Goal: Task Accomplishment & Management: Use online tool/utility

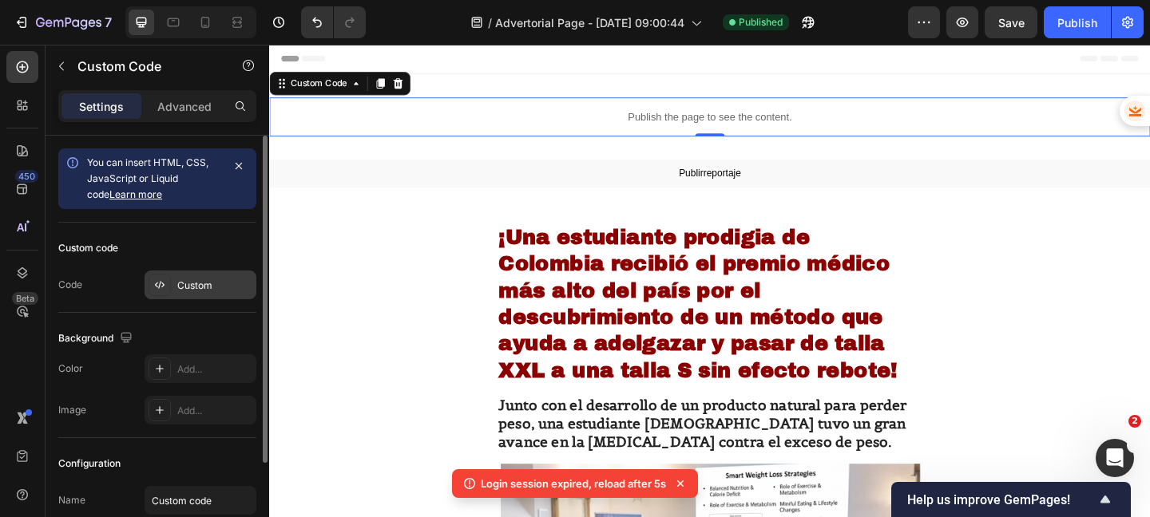
click at [196, 282] on div "Custom" at bounding box center [214, 286] width 75 height 14
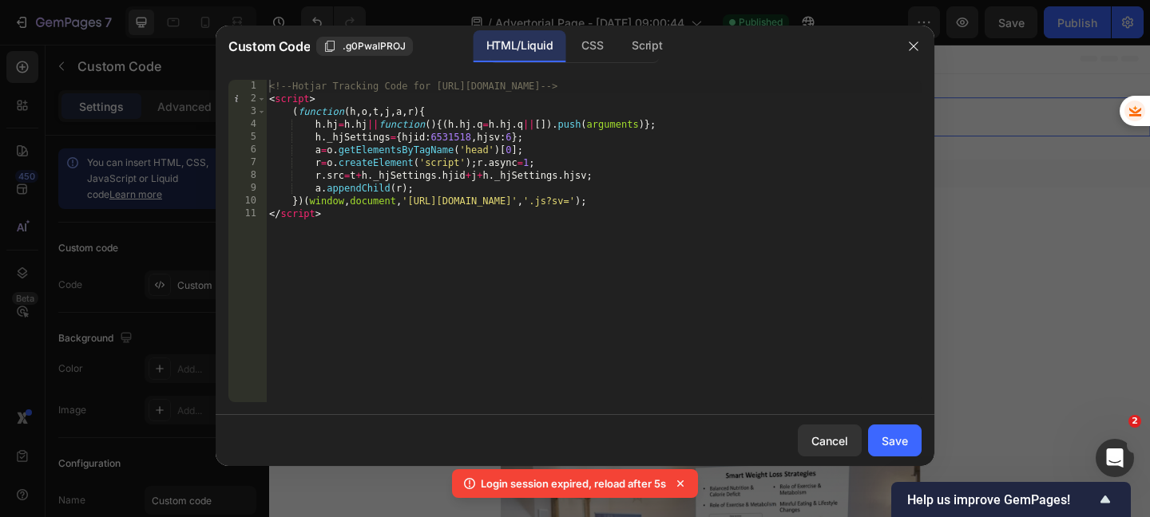
type textarea "</script>"
click at [351, 215] on div "<!-- Hotjar Tracking Code for [URL][DOMAIN_NAME] --> < script > ( function ( h …" at bounding box center [594, 254] width 656 height 348
paste textarea "</script>"
type textarea "</script>"
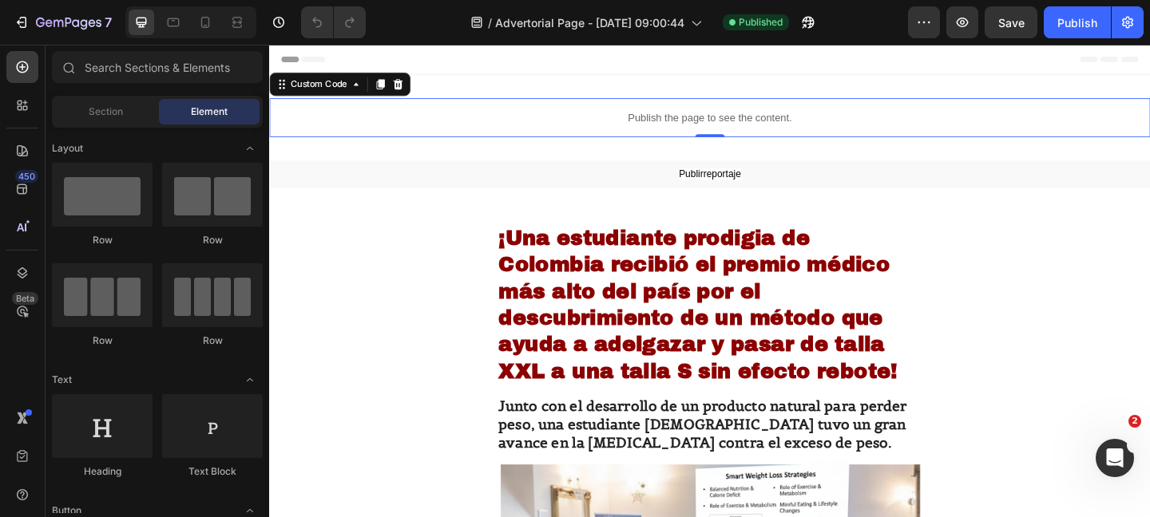
click at [704, 117] on p "Publish the page to see the content." at bounding box center [748, 124] width 958 height 17
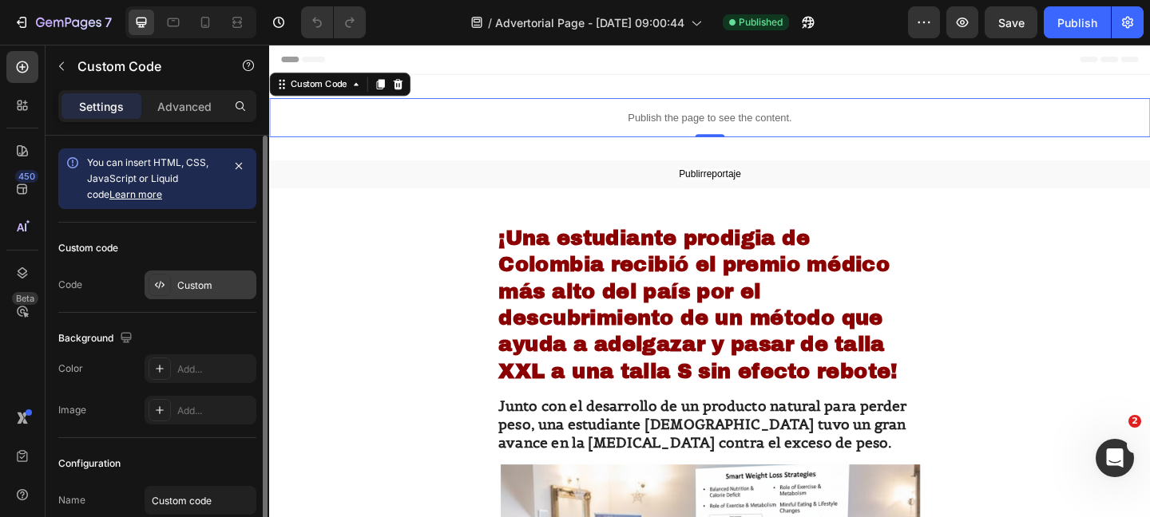
click at [210, 283] on div "Custom" at bounding box center [214, 286] width 75 height 14
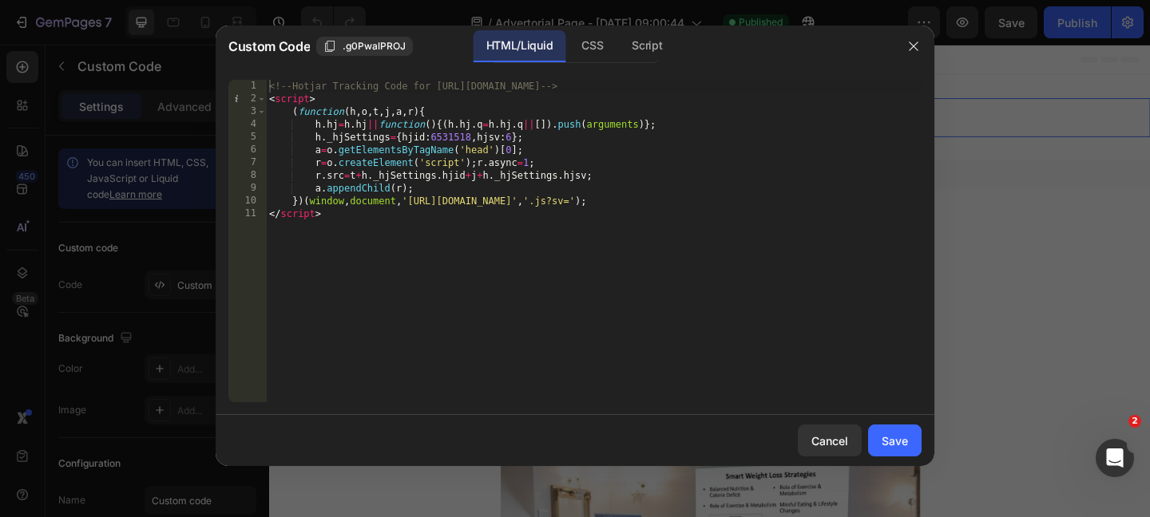
type textarea "</script>"
click at [461, 209] on div "<!-- Hotjar Tracking Code for [URL][DOMAIN_NAME] --> < script > ( function ( h …" at bounding box center [594, 254] width 656 height 348
paste textarea "</script>"
type textarea "</script>"
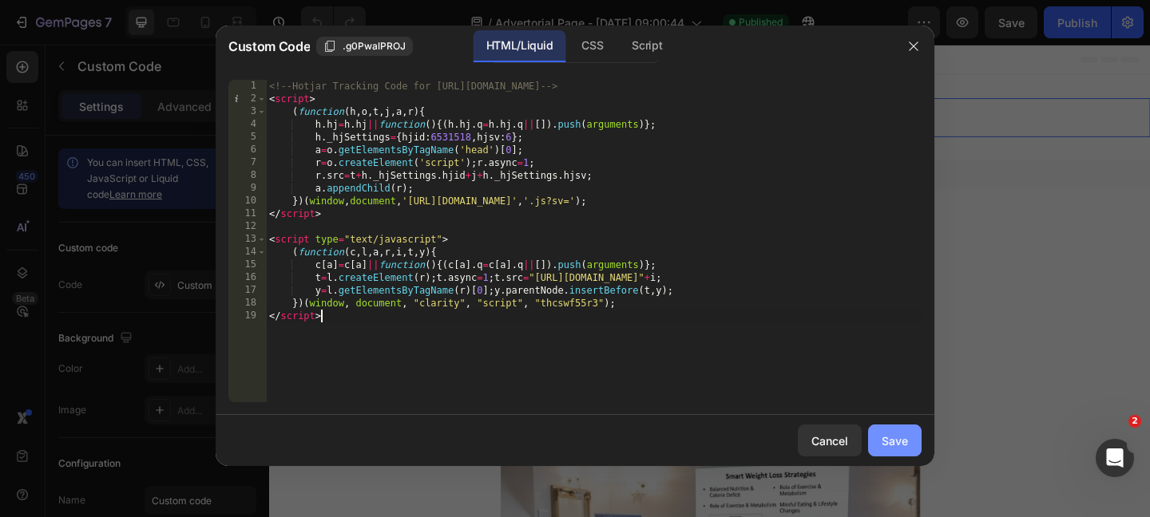
click at [904, 445] on div "Save" at bounding box center [895, 441] width 26 height 17
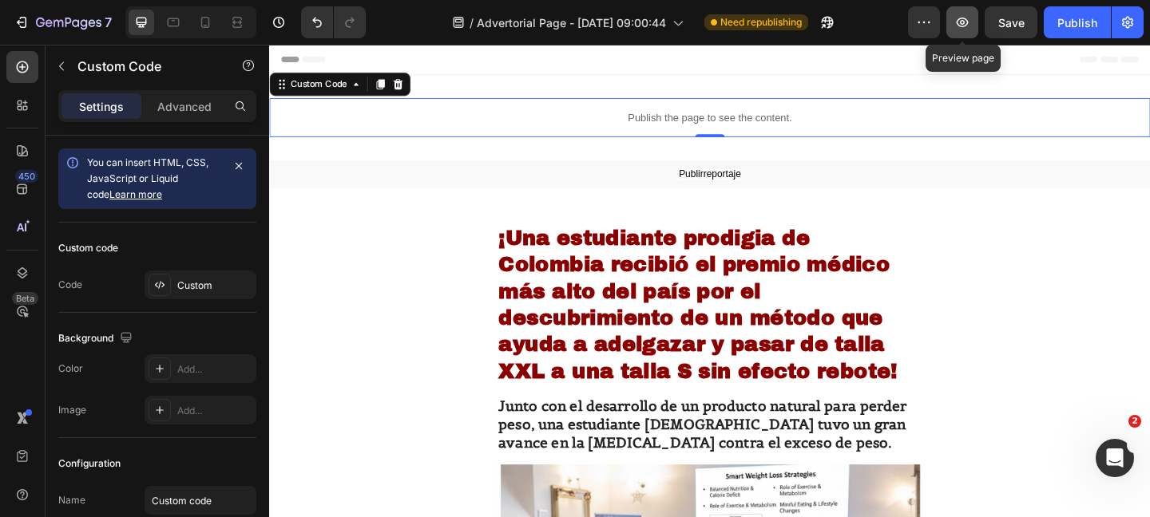
click at [974, 15] on button "button" at bounding box center [962, 22] width 32 height 32
click at [1073, 21] on div "Publish" at bounding box center [1077, 22] width 40 height 17
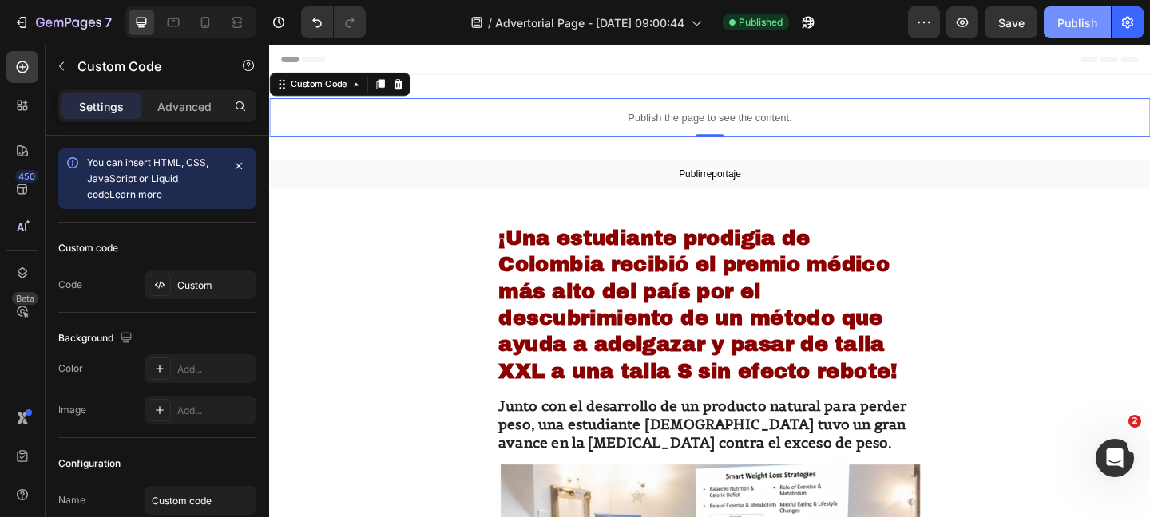
click at [1074, 30] on div "Publish" at bounding box center [1077, 22] width 40 height 17
